Goal: Task Accomplishment & Management: Check status

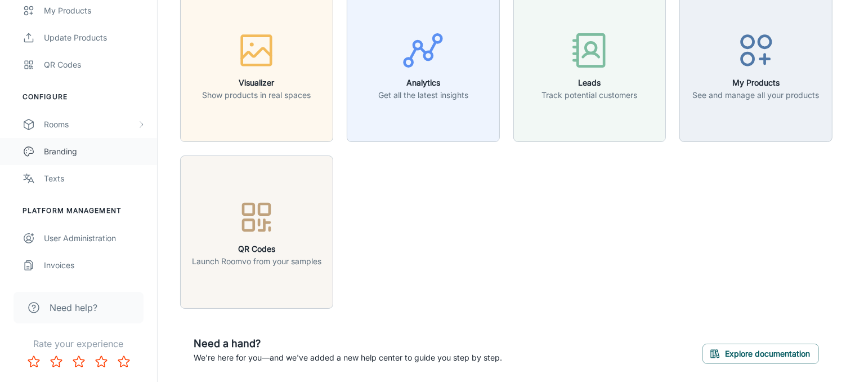
scroll to position [96, 0]
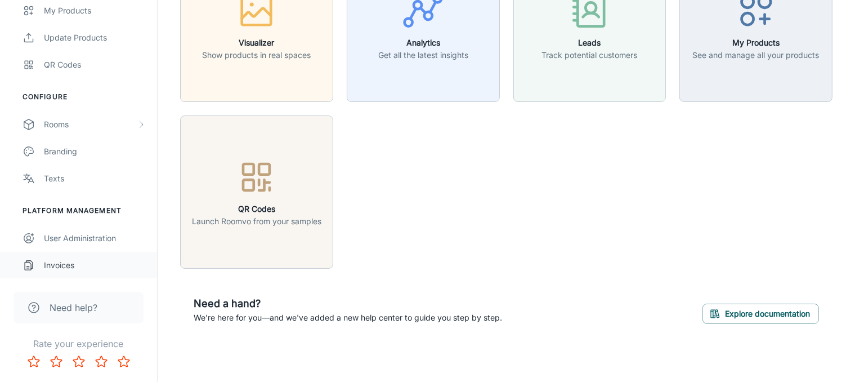
click at [59, 264] on div "Invoices" at bounding box center [95, 265] width 102 height 12
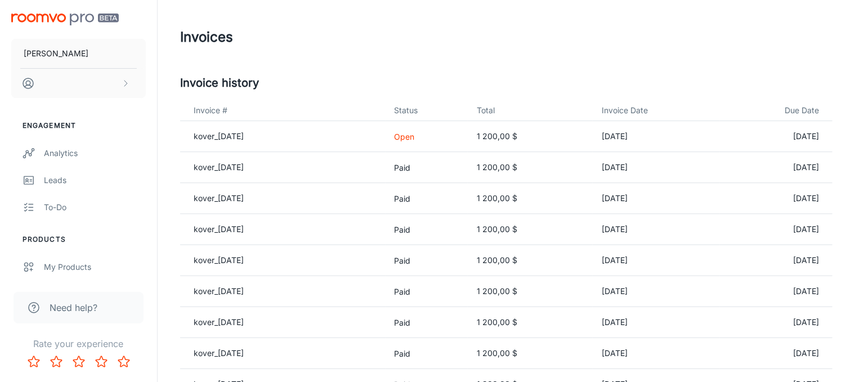
click at [417, 138] on p "Open" at bounding box center [427, 137] width 65 height 12
click at [244, 135] on link "kover_[DATE]" at bounding box center [219, 136] width 50 height 10
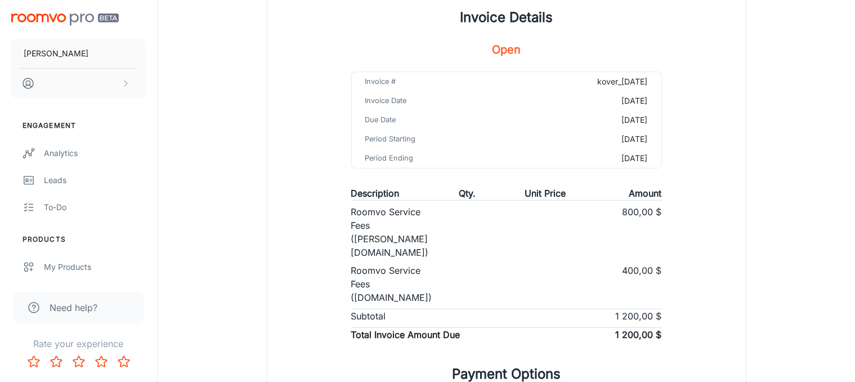
scroll to position [266, 0]
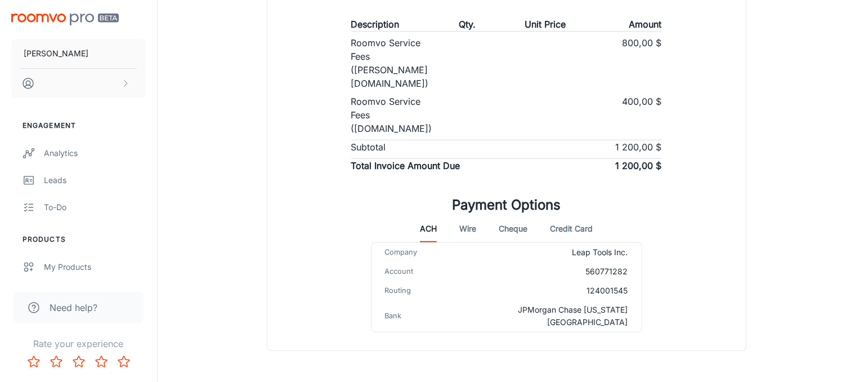
click at [576, 215] on button "Credit Card" at bounding box center [571, 228] width 43 height 27
